Goal: Transaction & Acquisition: Purchase product/service

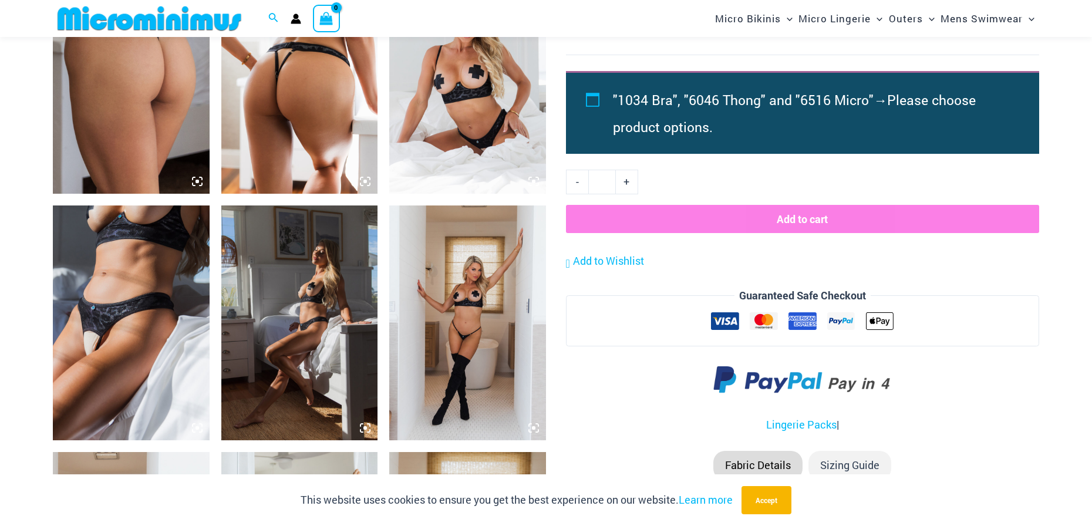
scroll to position [1171, 0]
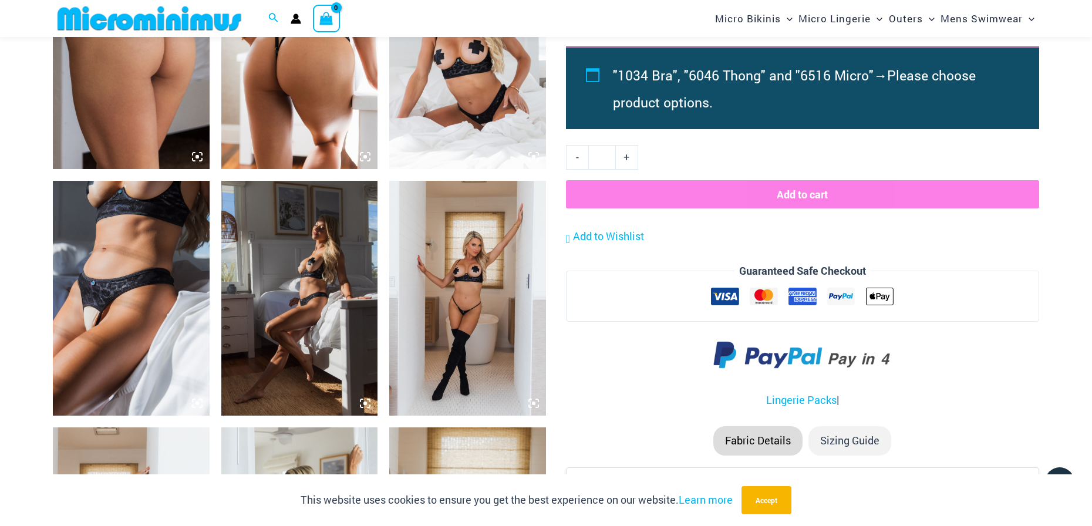
click at [129, 243] on img at bounding box center [131, 298] width 157 height 235
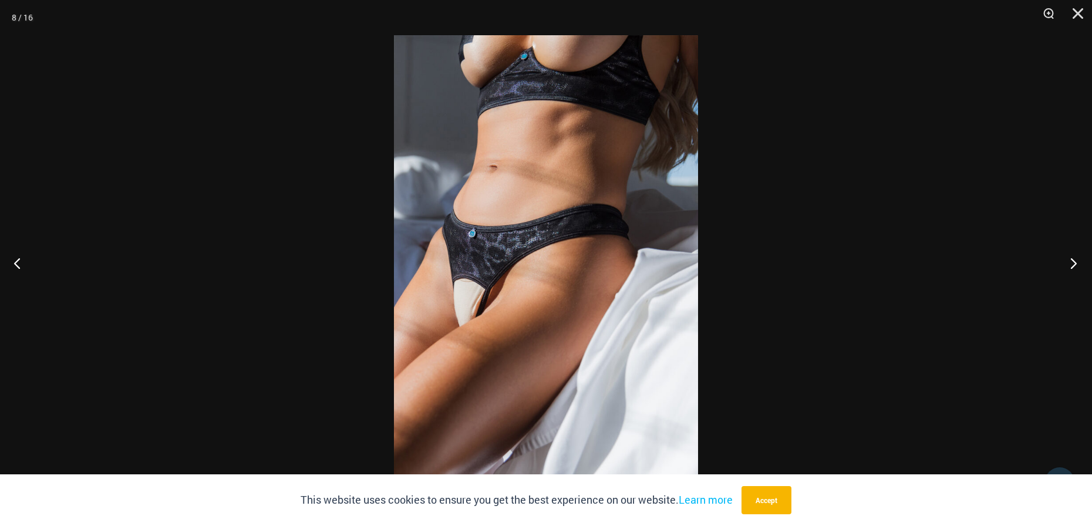
click at [1074, 260] on button "Next" at bounding box center [1070, 263] width 44 height 59
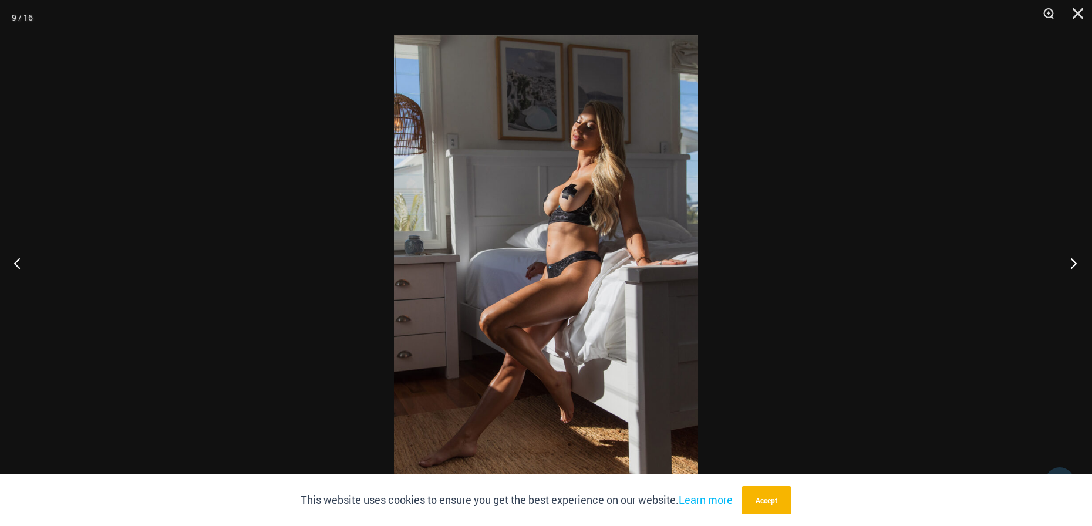
click at [1074, 260] on button "Next" at bounding box center [1070, 263] width 44 height 59
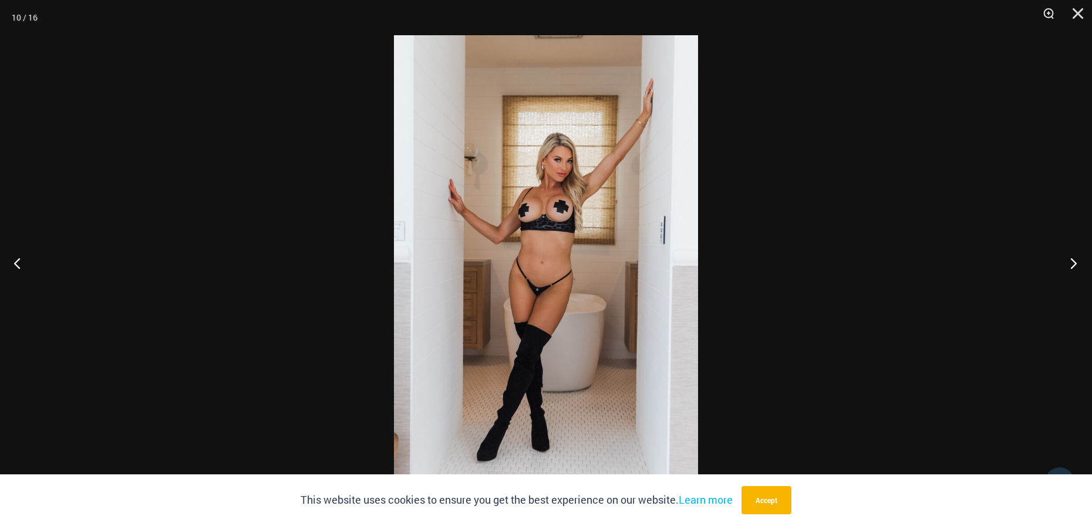
click at [1074, 260] on button "Next" at bounding box center [1070, 263] width 44 height 59
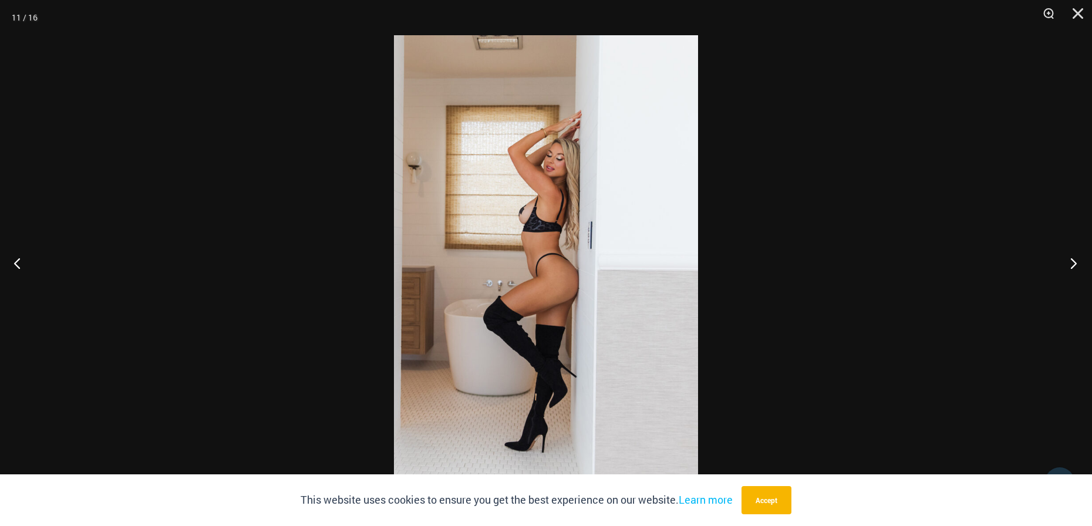
click at [1074, 260] on button "Next" at bounding box center [1070, 263] width 44 height 59
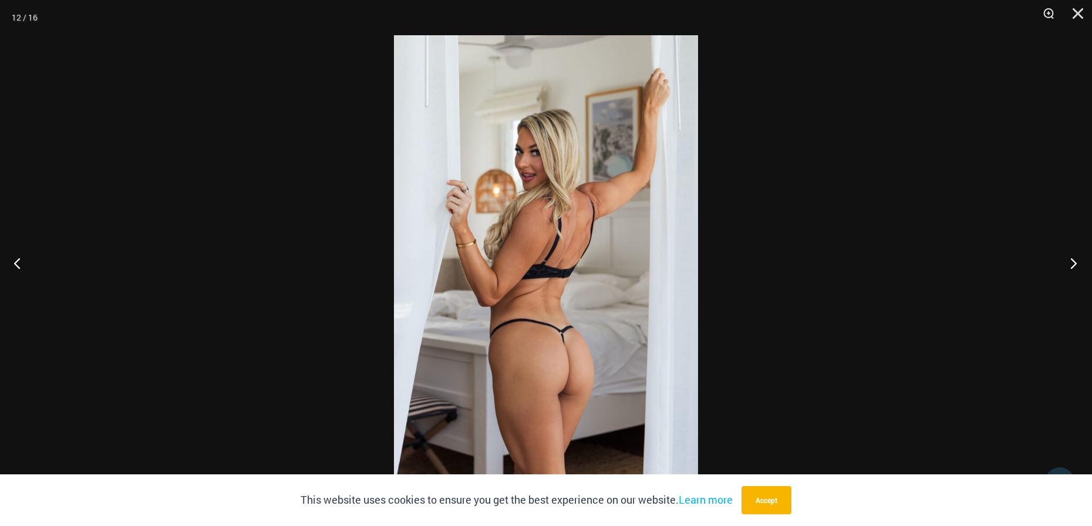
click at [1074, 260] on button "Next" at bounding box center [1070, 263] width 44 height 59
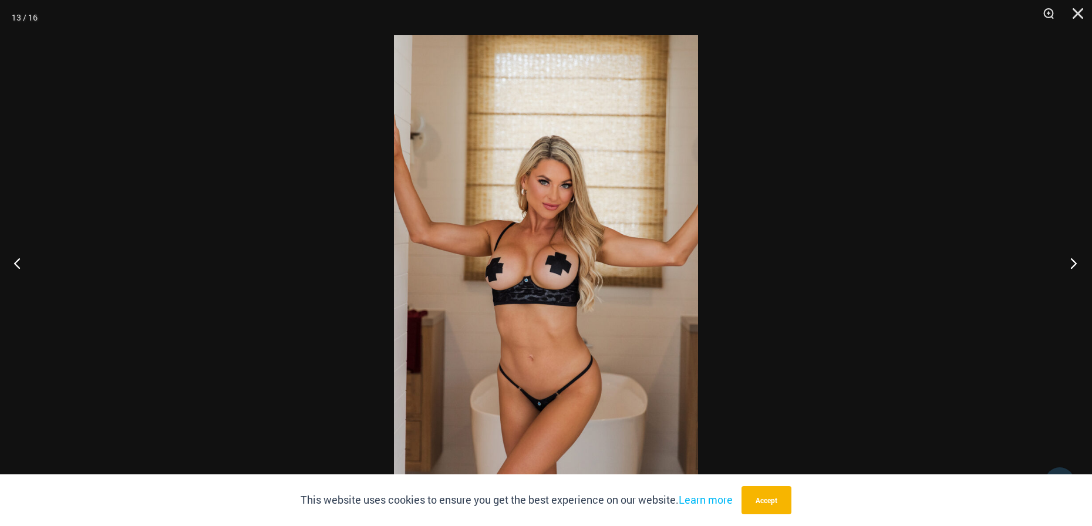
click at [1073, 261] on button "Next" at bounding box center [1070, 263] width 44 height 59
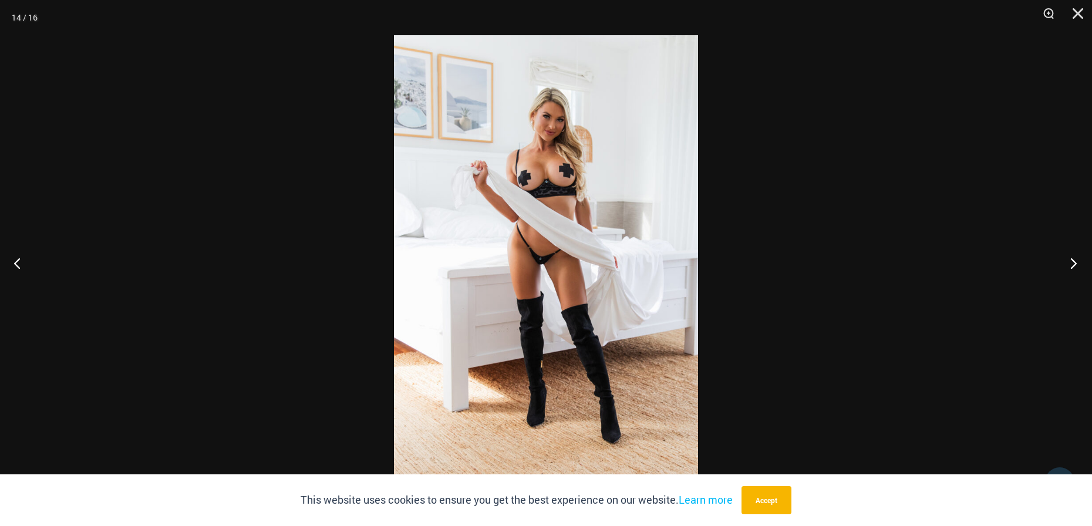
click at [1073, 261] on button "Next" at bounding box center [1070, 263] width 44 height 59
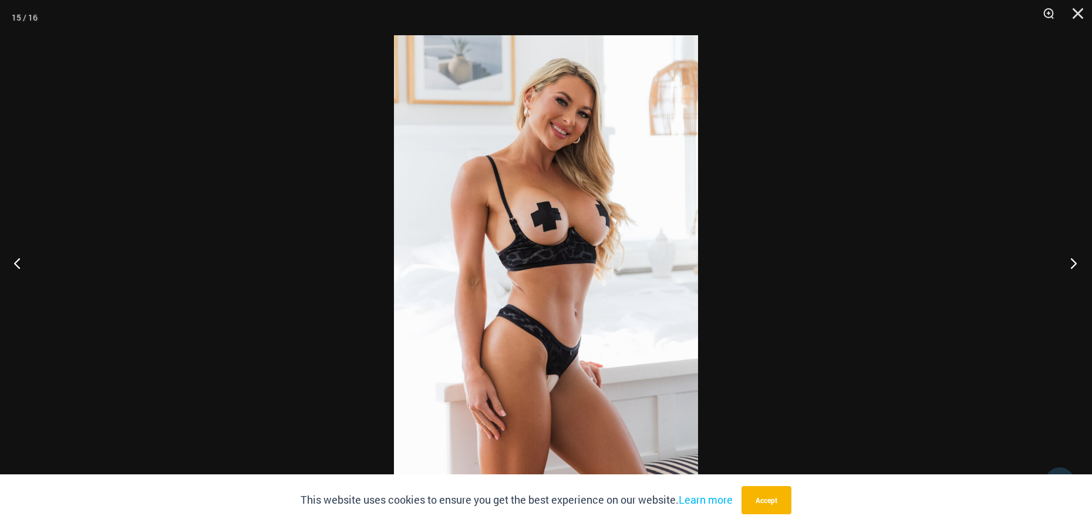
click at [1073, 261] on button "Next" at bounding box center [1070, 263] width 44 height 59
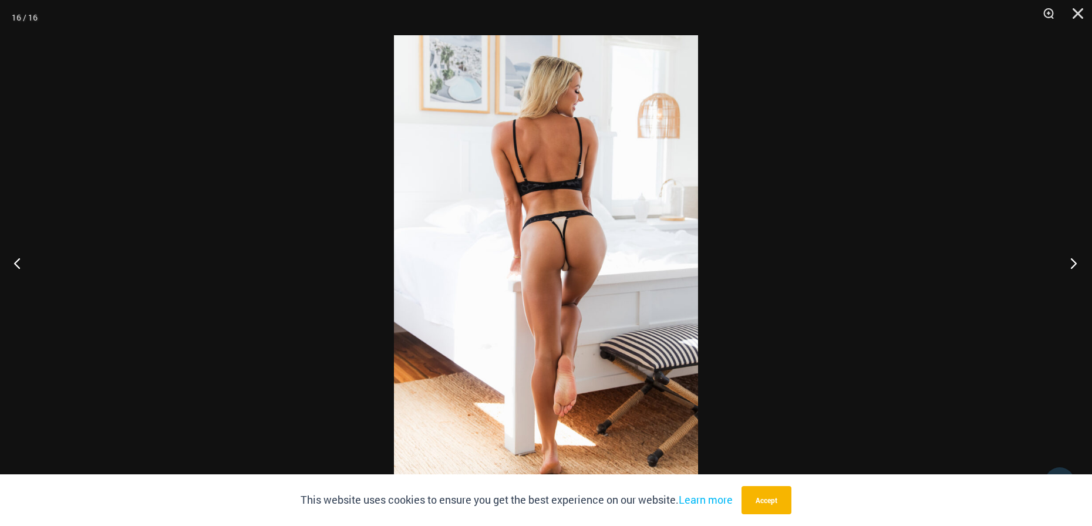
click at [1073, 261] on button "Next" at bounding box center [1070, 263] width 44 height 59
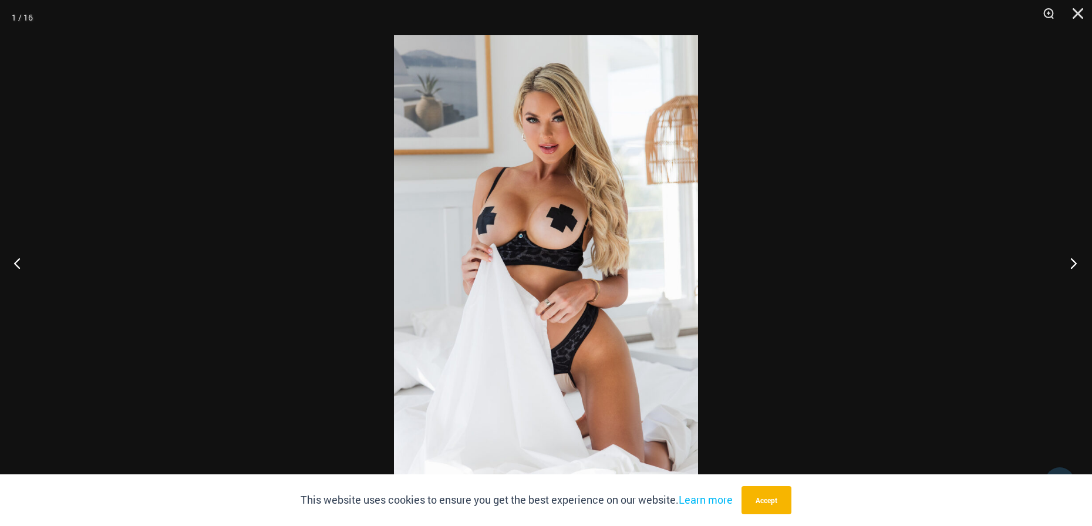
click at [1073, 261] on button "Next" at bounding box center [1070, 263] width 44 height 59
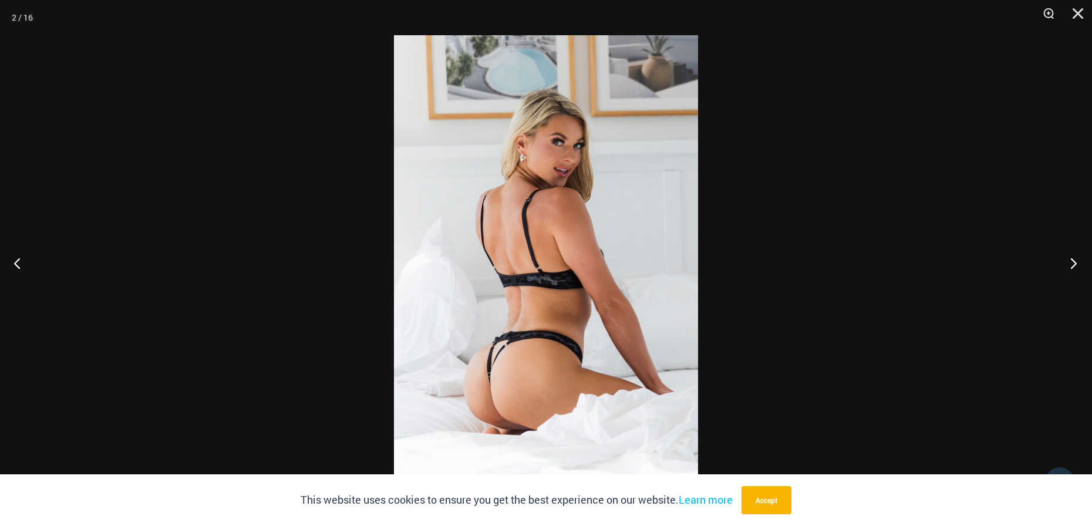
click at [1073, 261] on button "Next" at bounding box center [1070, 263] width 44 height 59
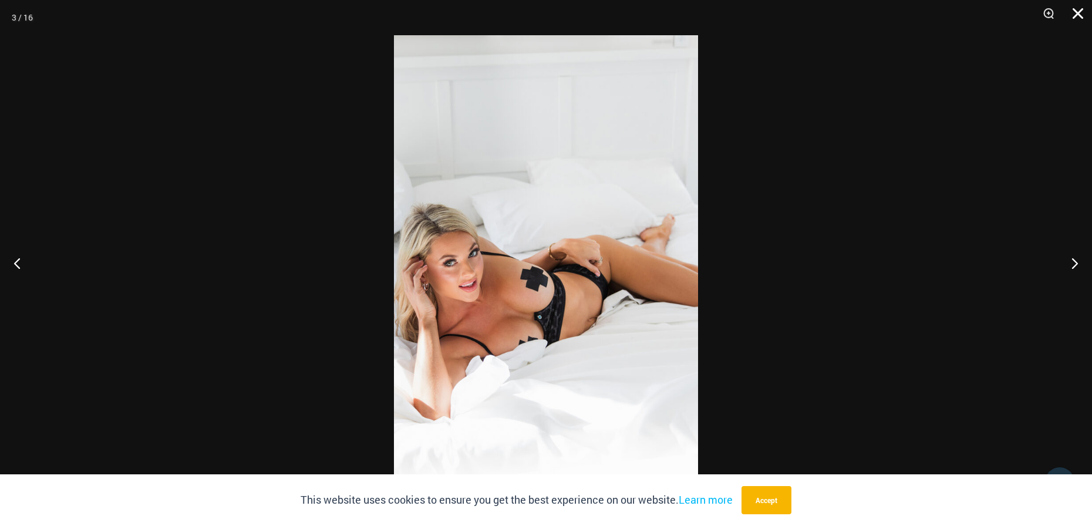
click at [1080, 12] on button "Close" at bounding box center [1073, 17] width 29 height 35
